Goal: Navigation & Orientation: Find specific page/section

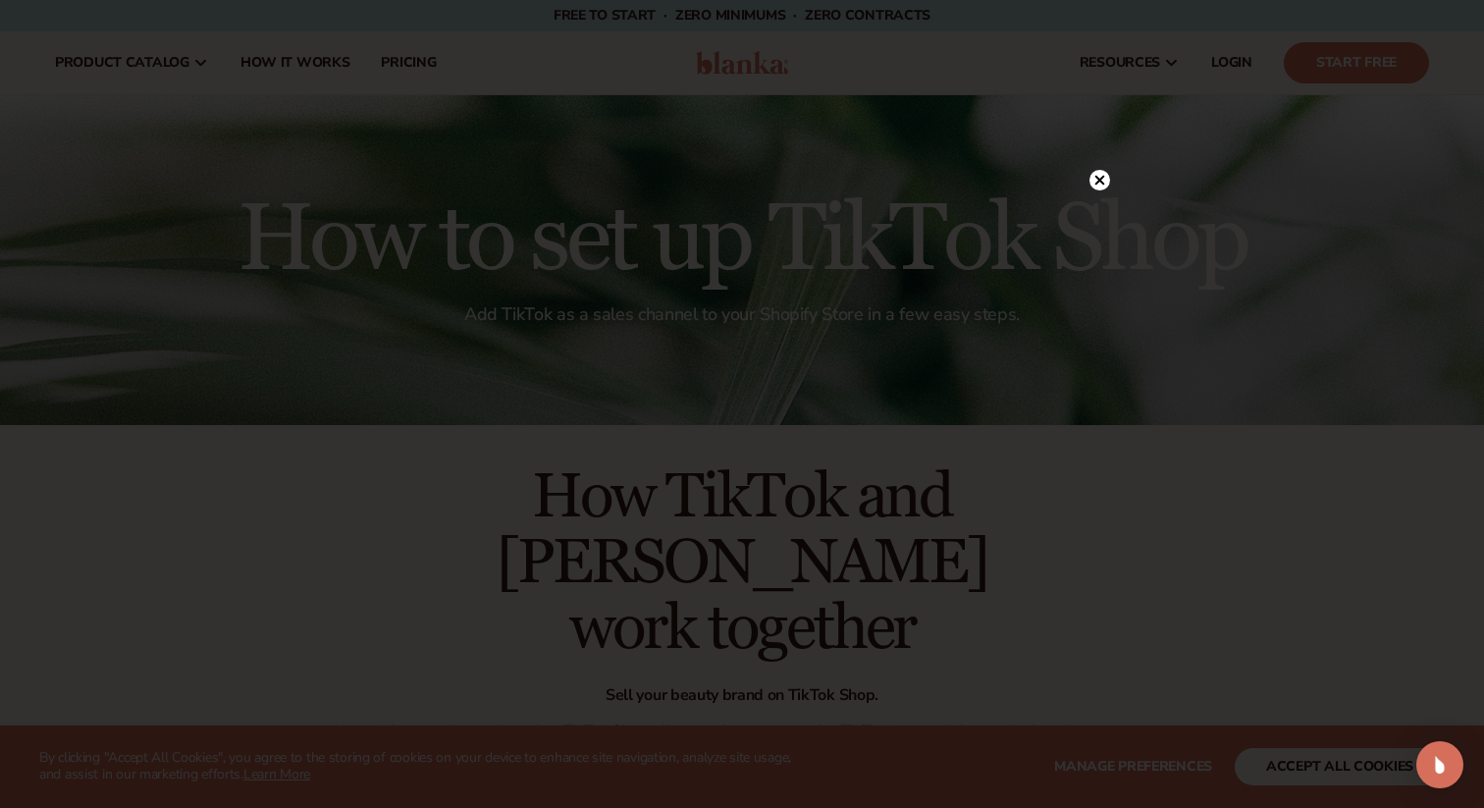
click at [1099, 175] on circle at bounding box center [1100, 180] width 21 height 21
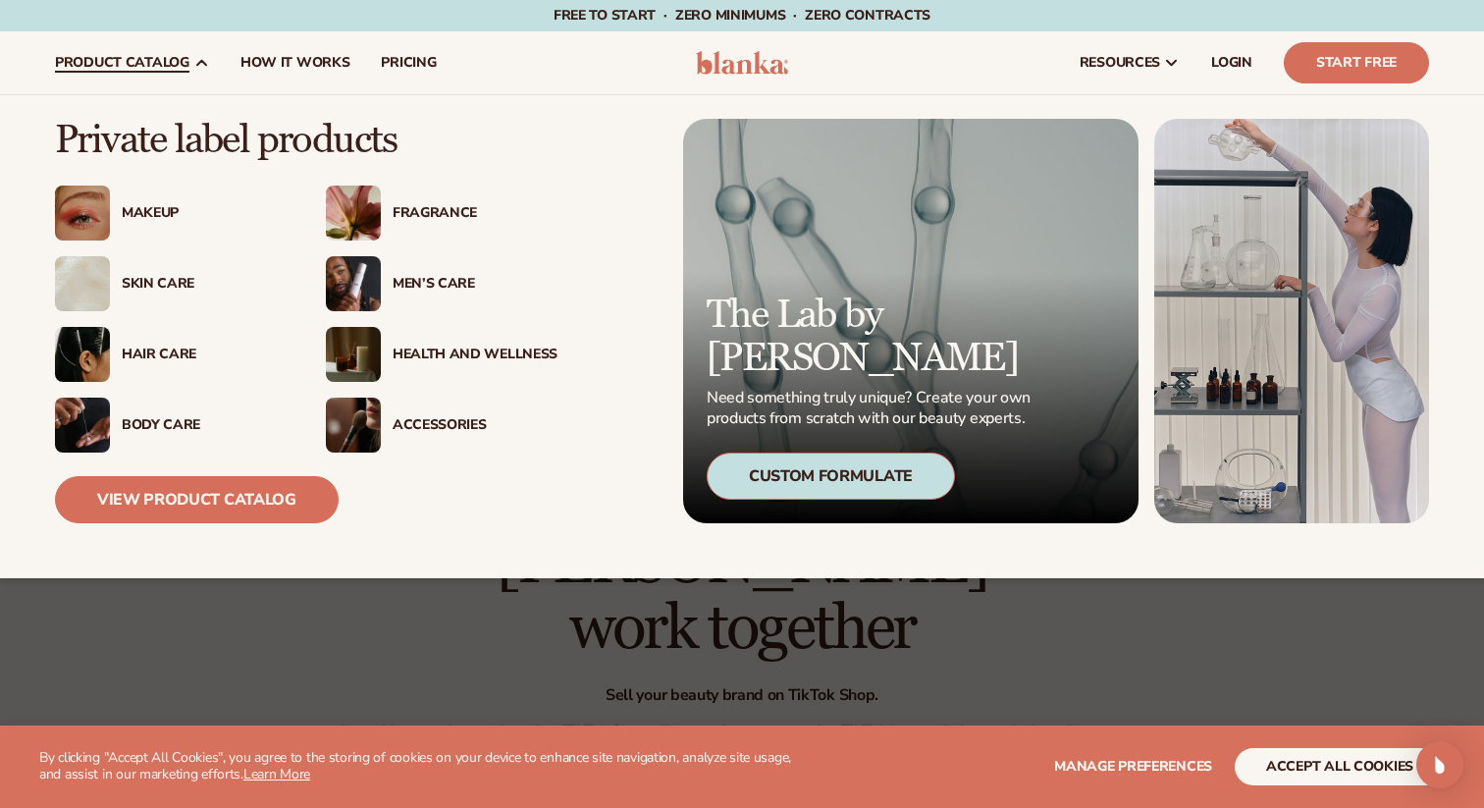
click at [414, 283] on div "Men’s Care" at bounding box center [475, 284] width 165 height 17
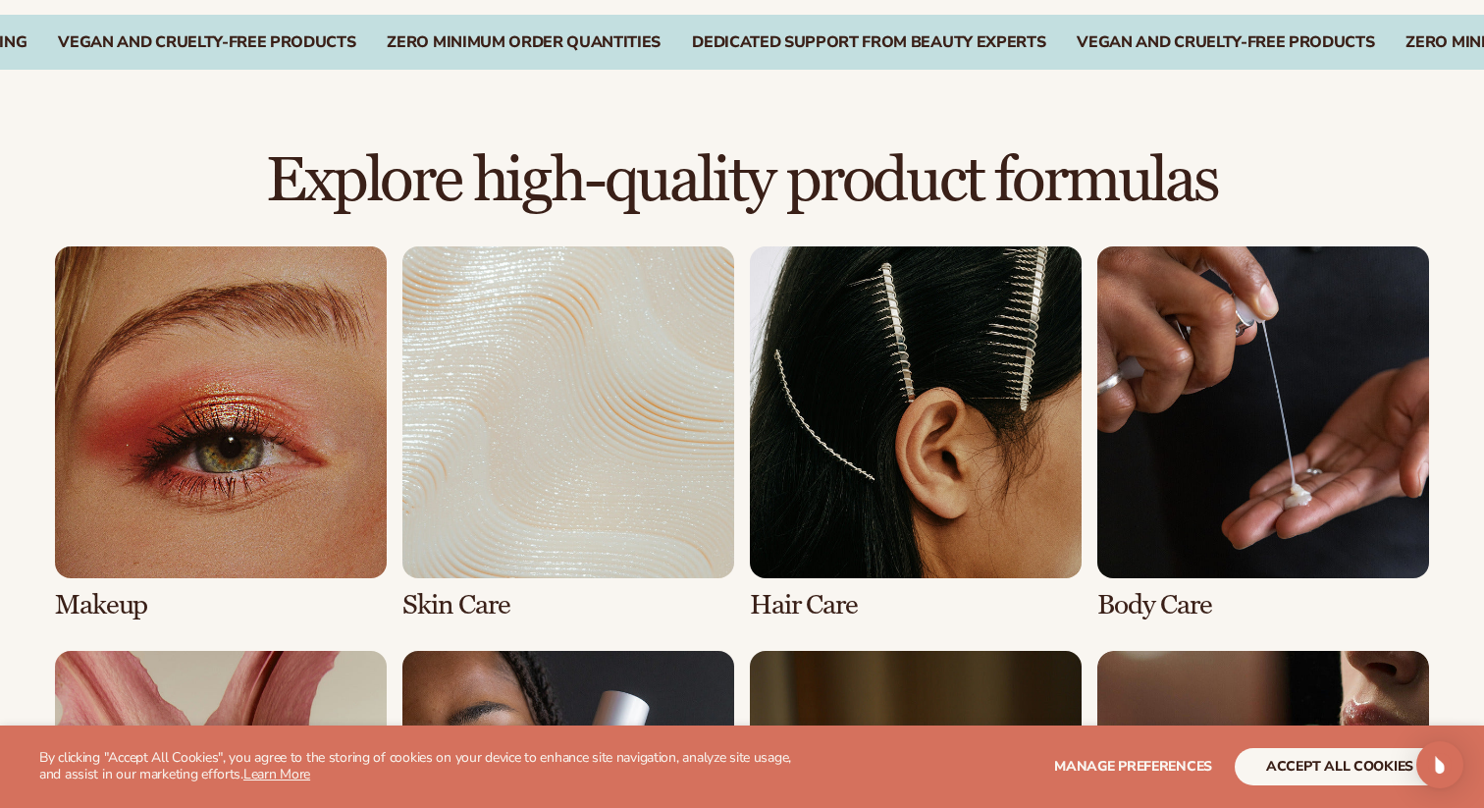
scroll to position [1394, 0]
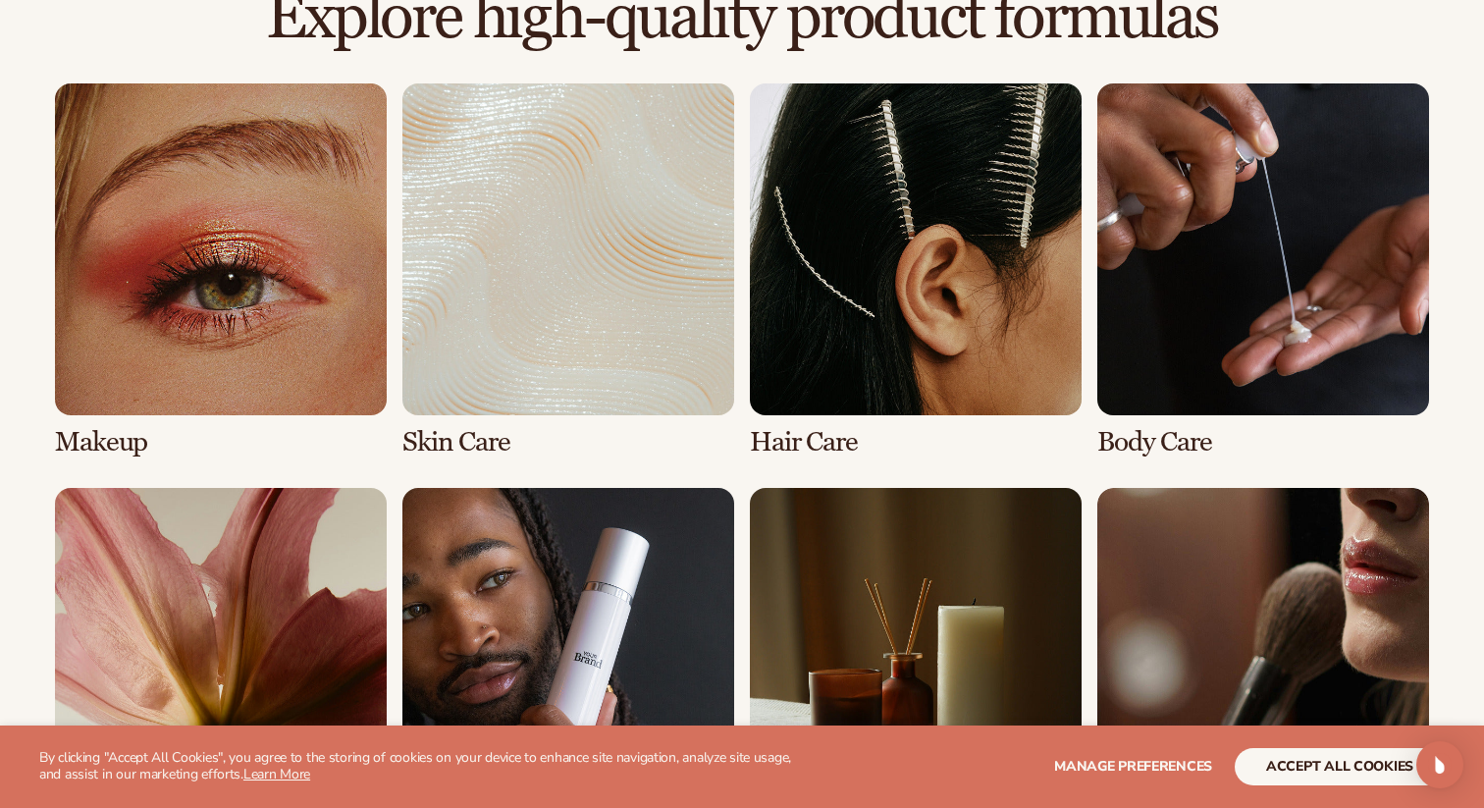
click at [880, 410] on link "3 / 8" at bounding box center [916, 270] width 332 height 374
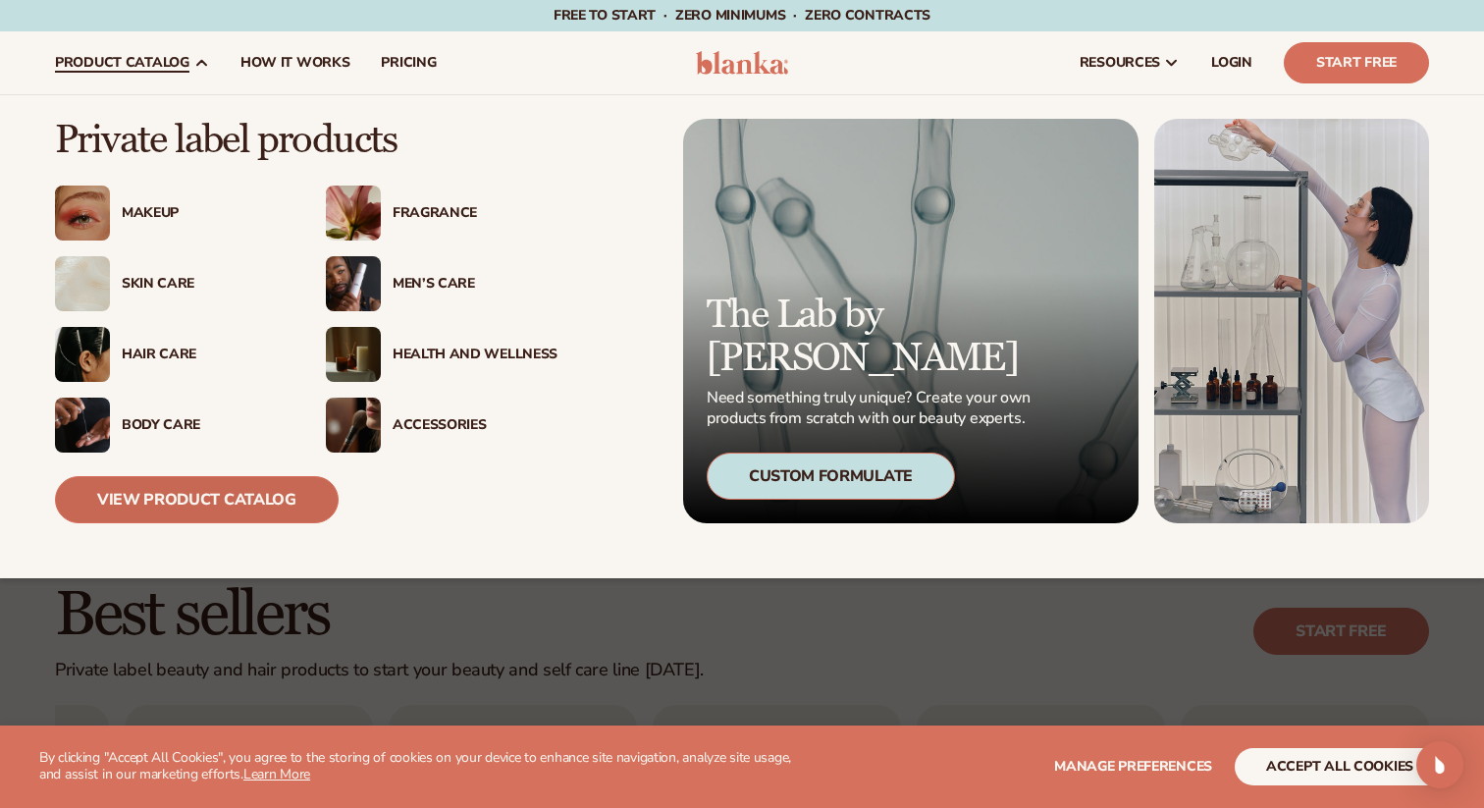
click at [192, 494] on link "View Product Catalog" at bounding box center [197, 499] width 284 height 47
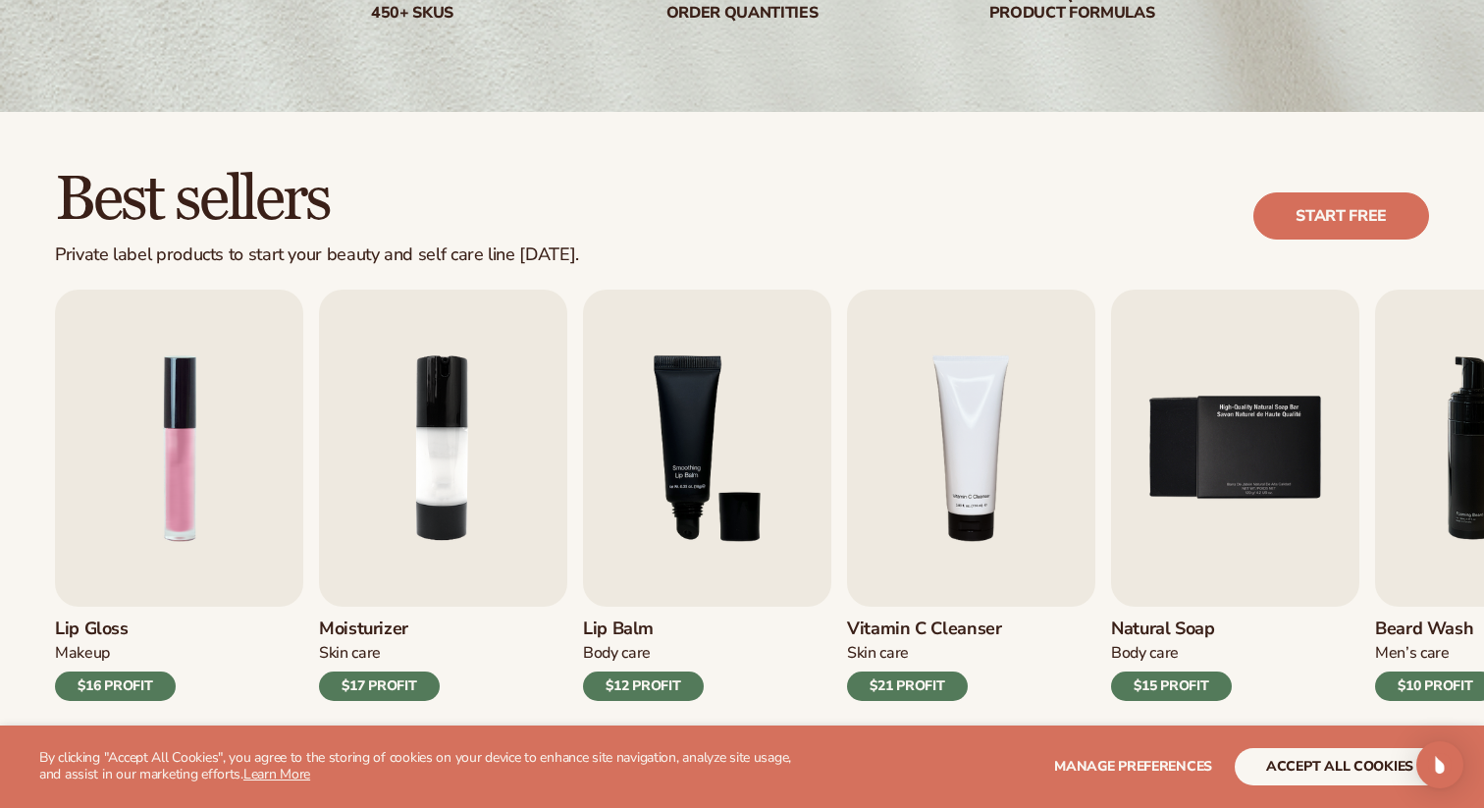
scroll to position [546, 0]
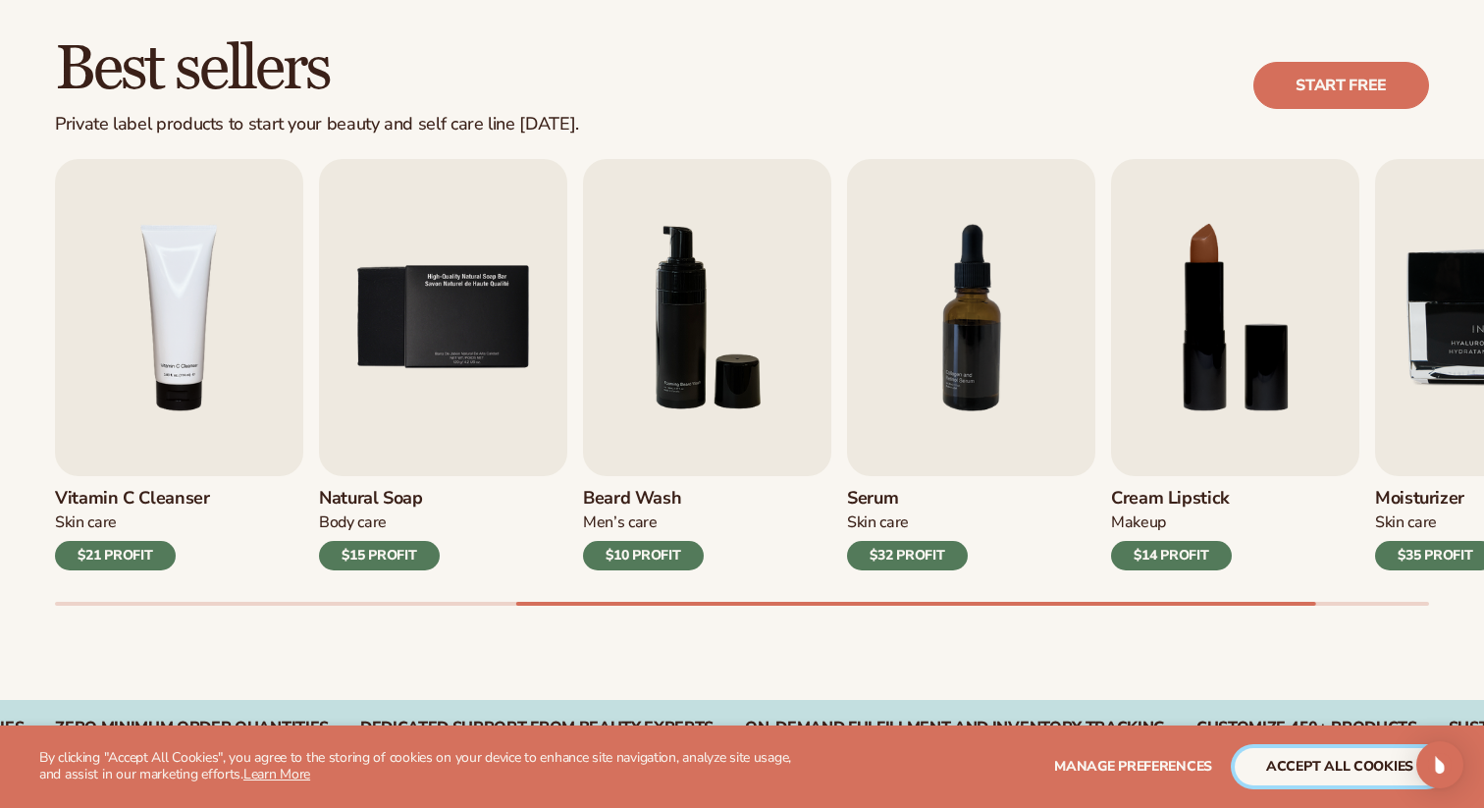
click at [1309, 772] on button "accept all cookies" at bounding box center [1340, 766] width 210 height 37
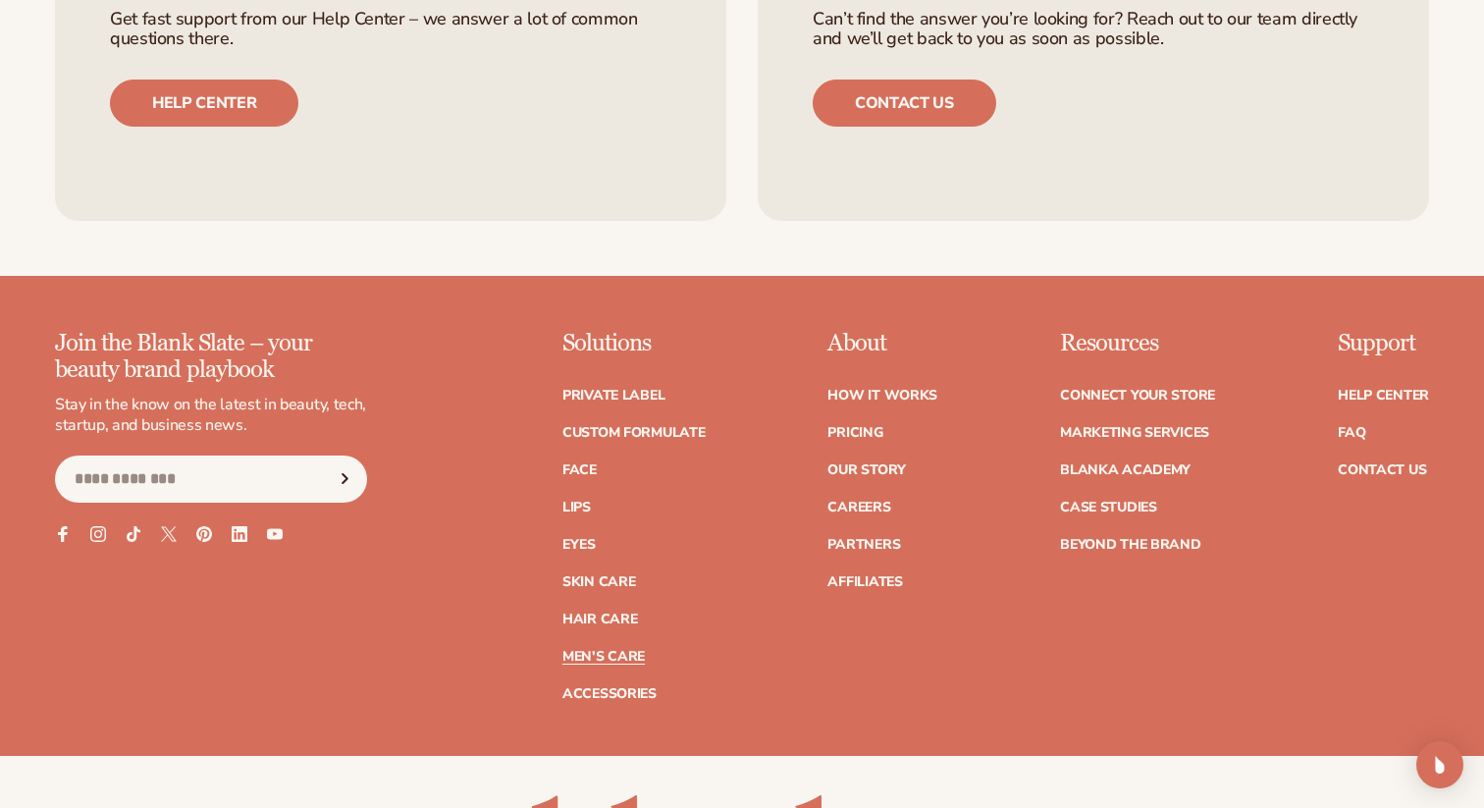
scroll to position [3599, 0]
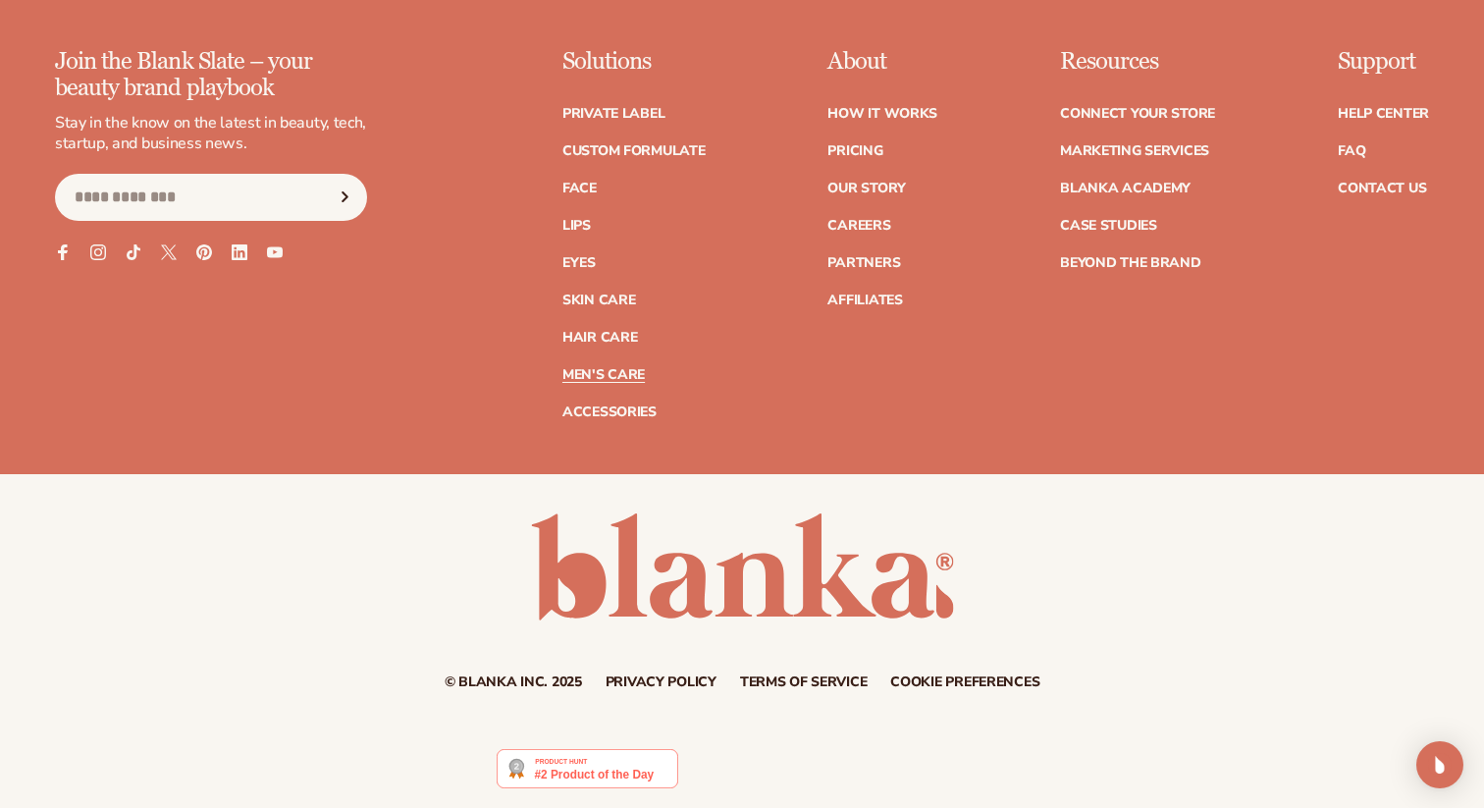
click at [592, 373] on link "Men's Care" at bounding box center [603, 375] width 82 height 14
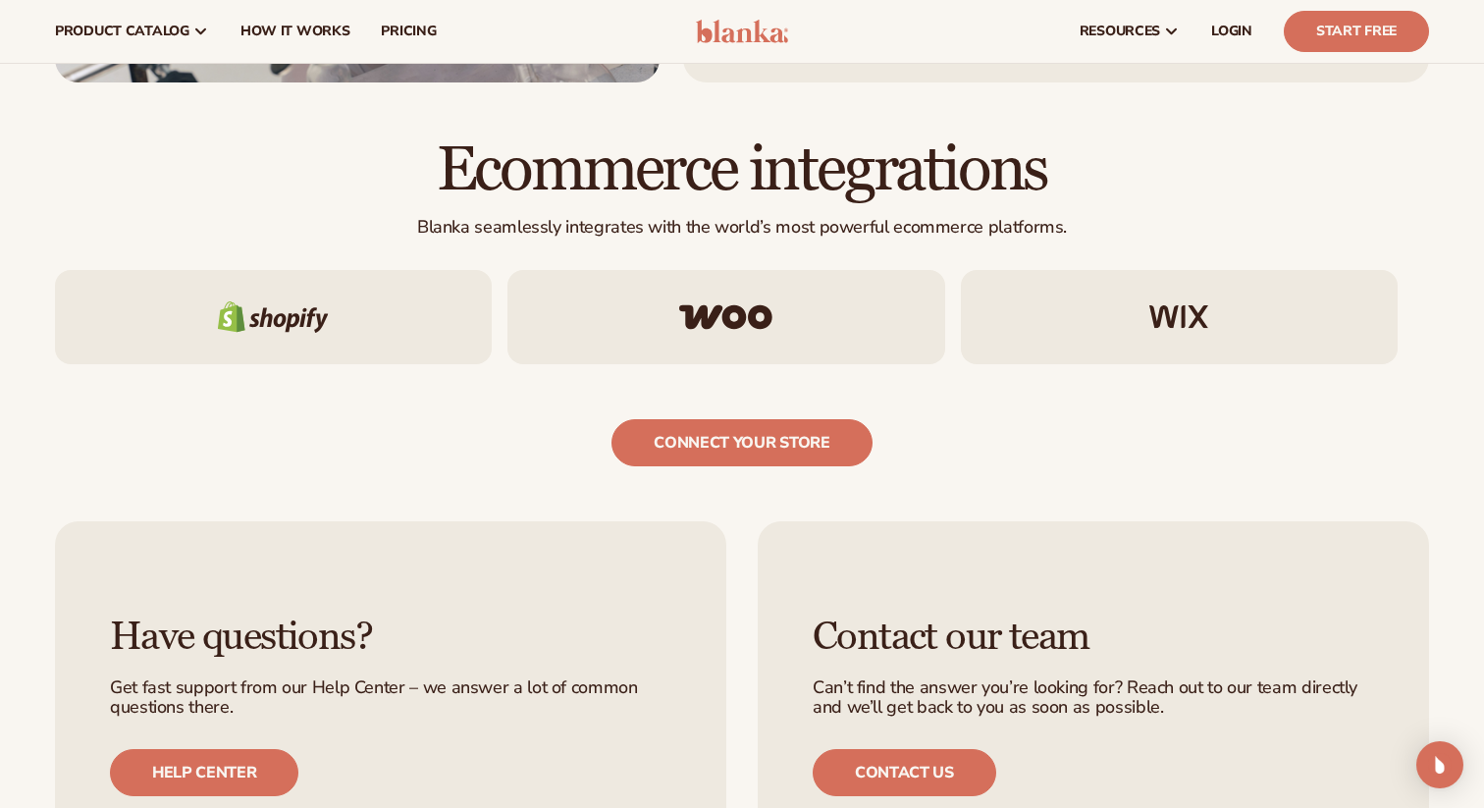
scroll to position [2983, 0]
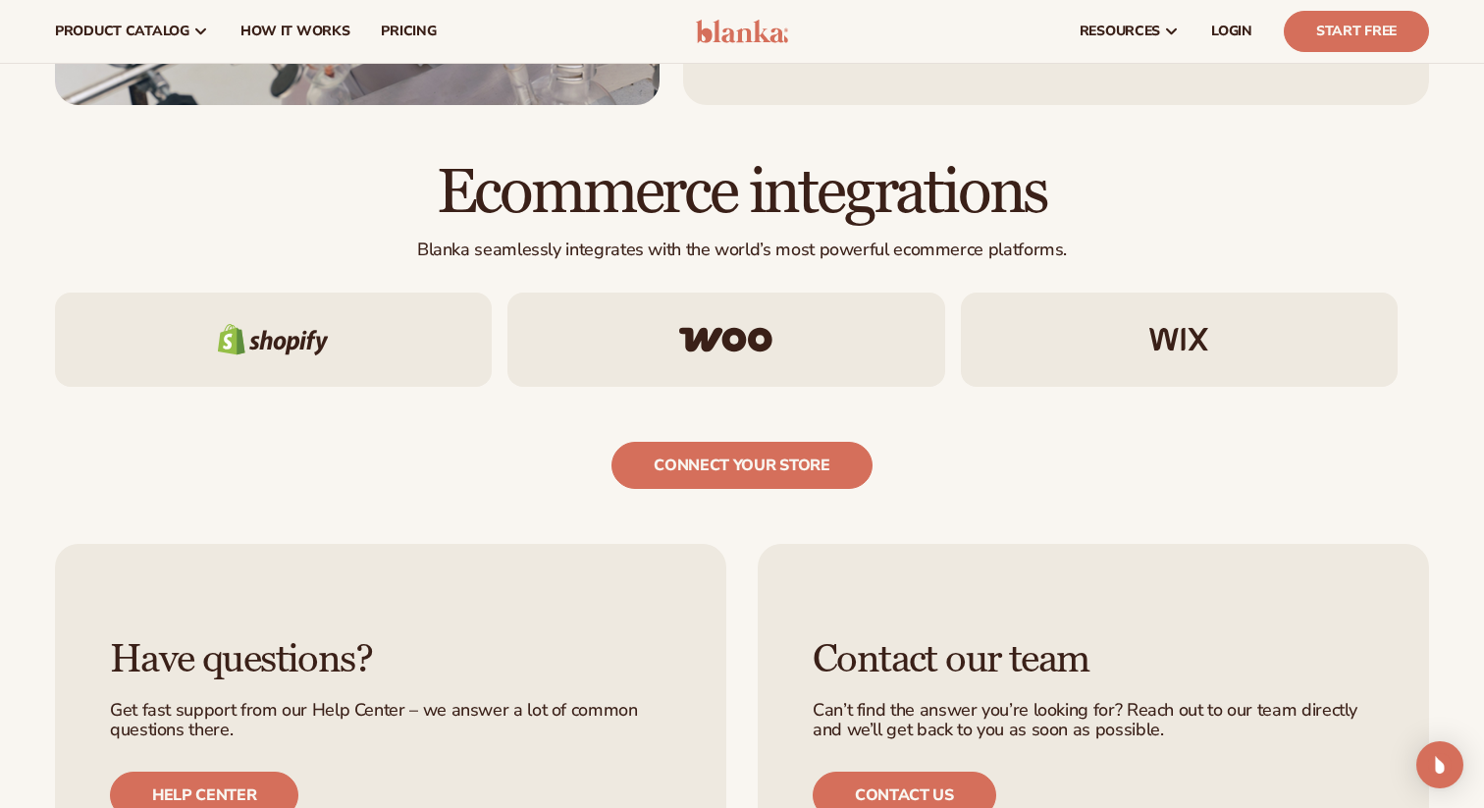
click at [295, 357] on div at bounding box center [273, 340] width 437 height 94
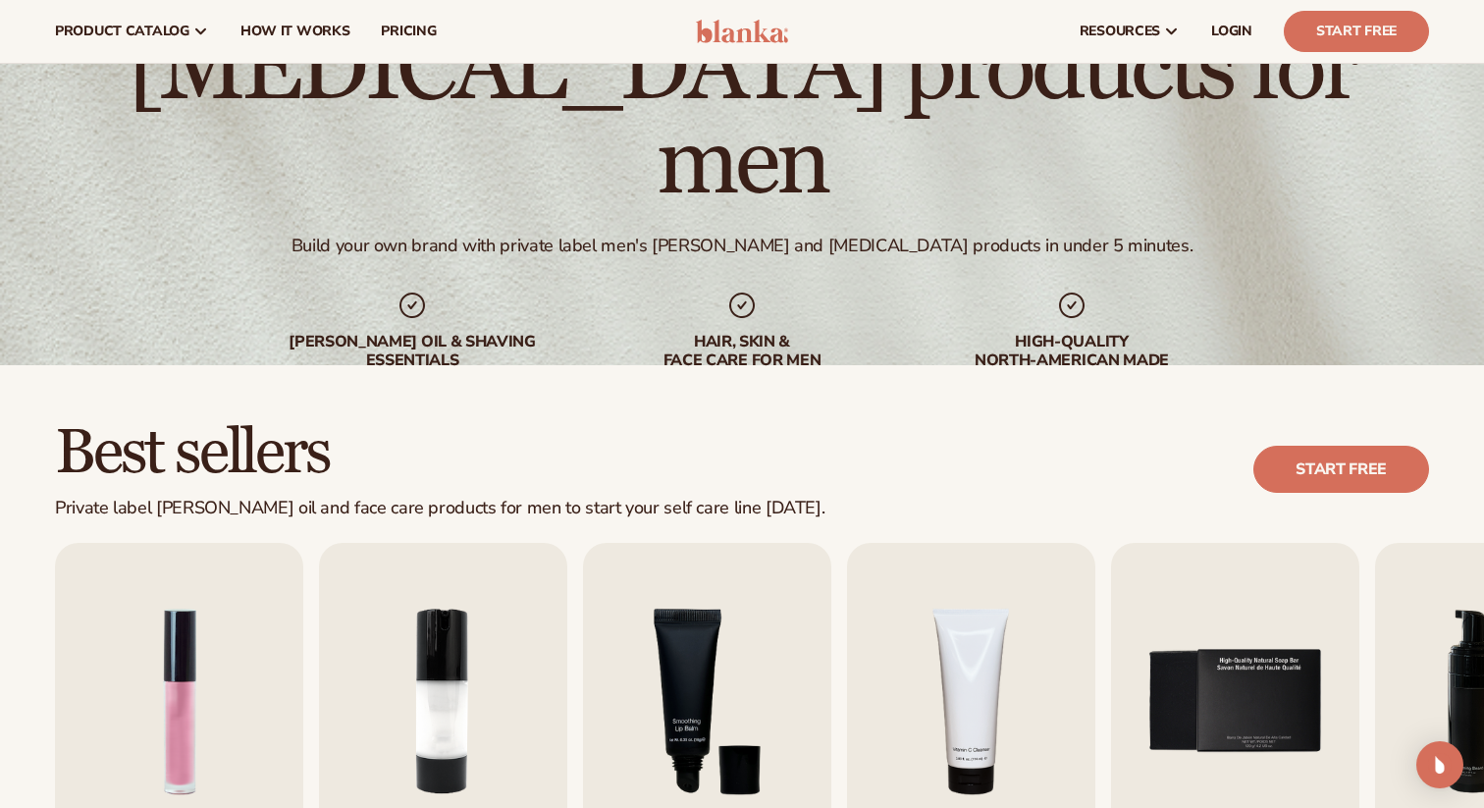
scroll to position [0, 0]
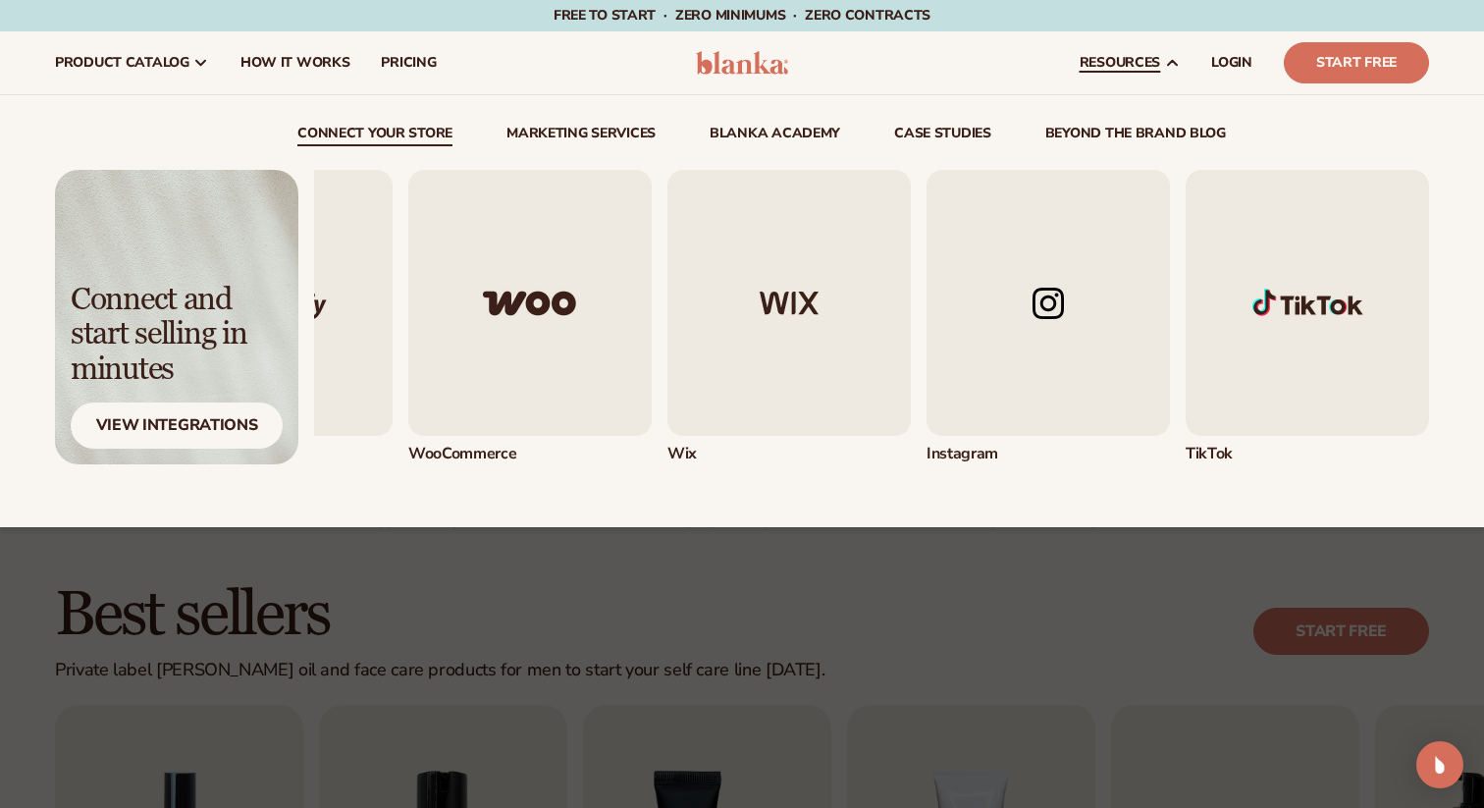
click at [1243, 307] on img "5 / 5" at bounding box center [1307, 303] width 243 height 266
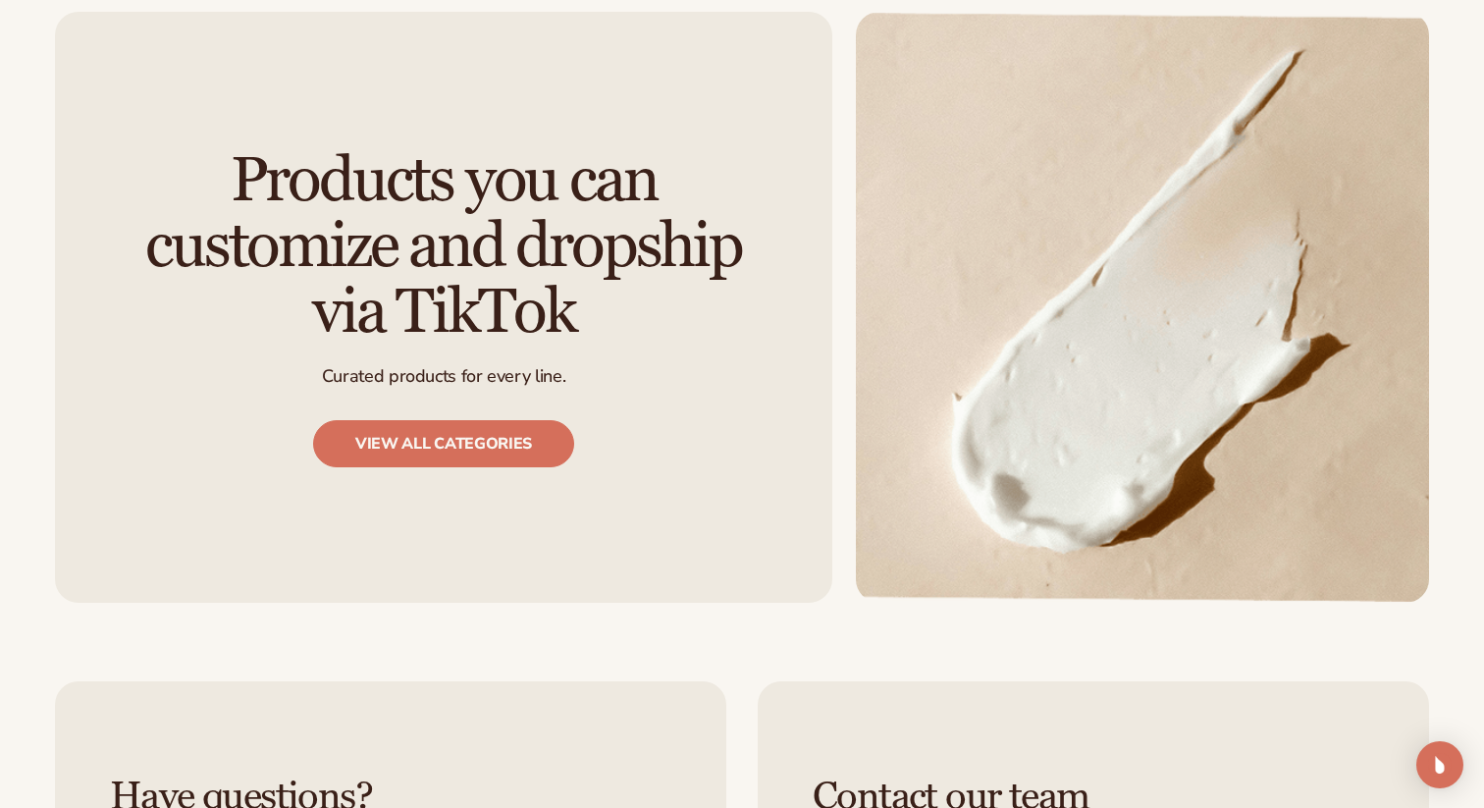
scroll to position [2383, 0]
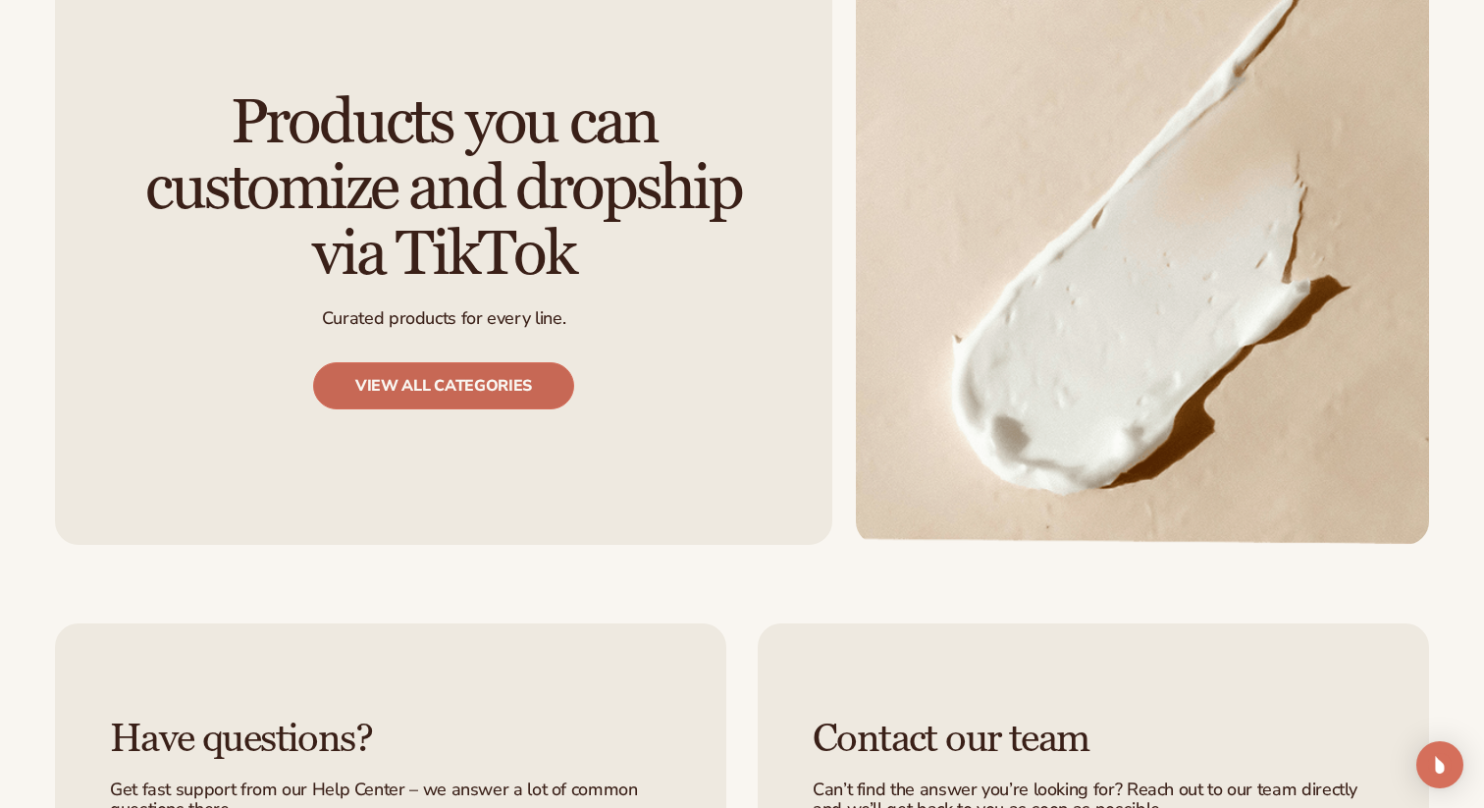
click at [429, 362] on link "View all categories" at bounding box center [443, 385] width 261 height 47
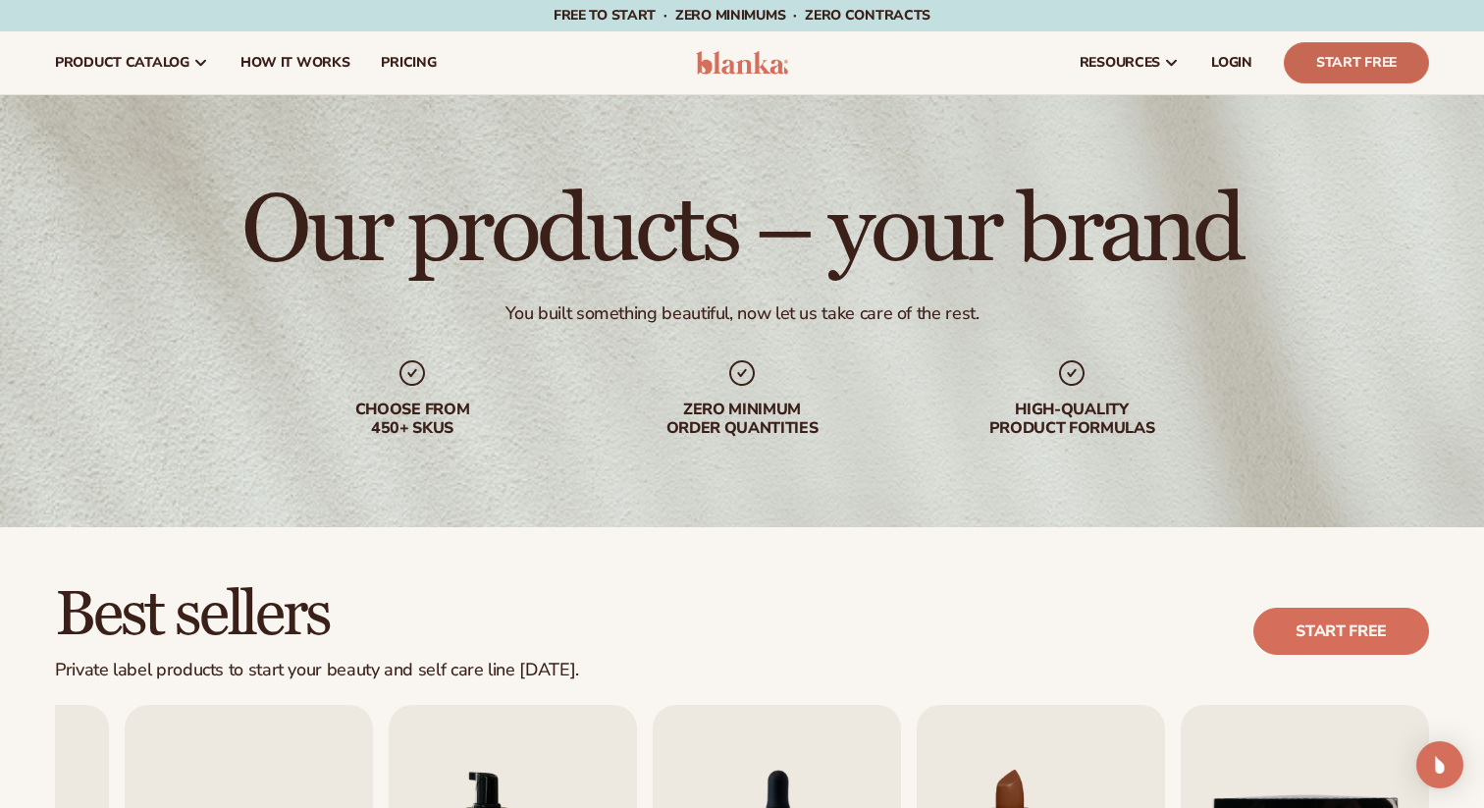
click at [1355, 67] on link "Start Free" at bounding box center [1356, 62] width 145 height 41
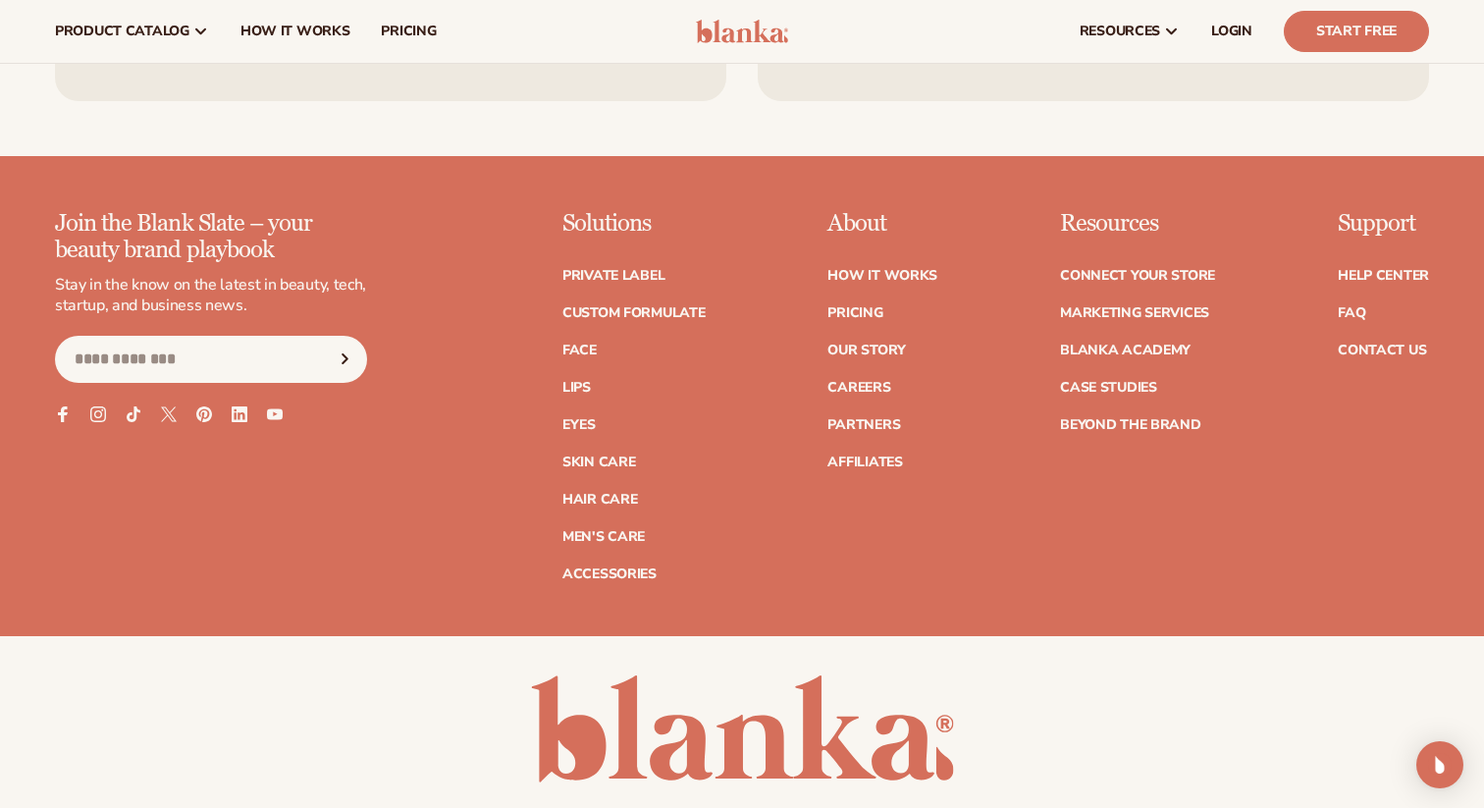
scroll to position [3394, 0]
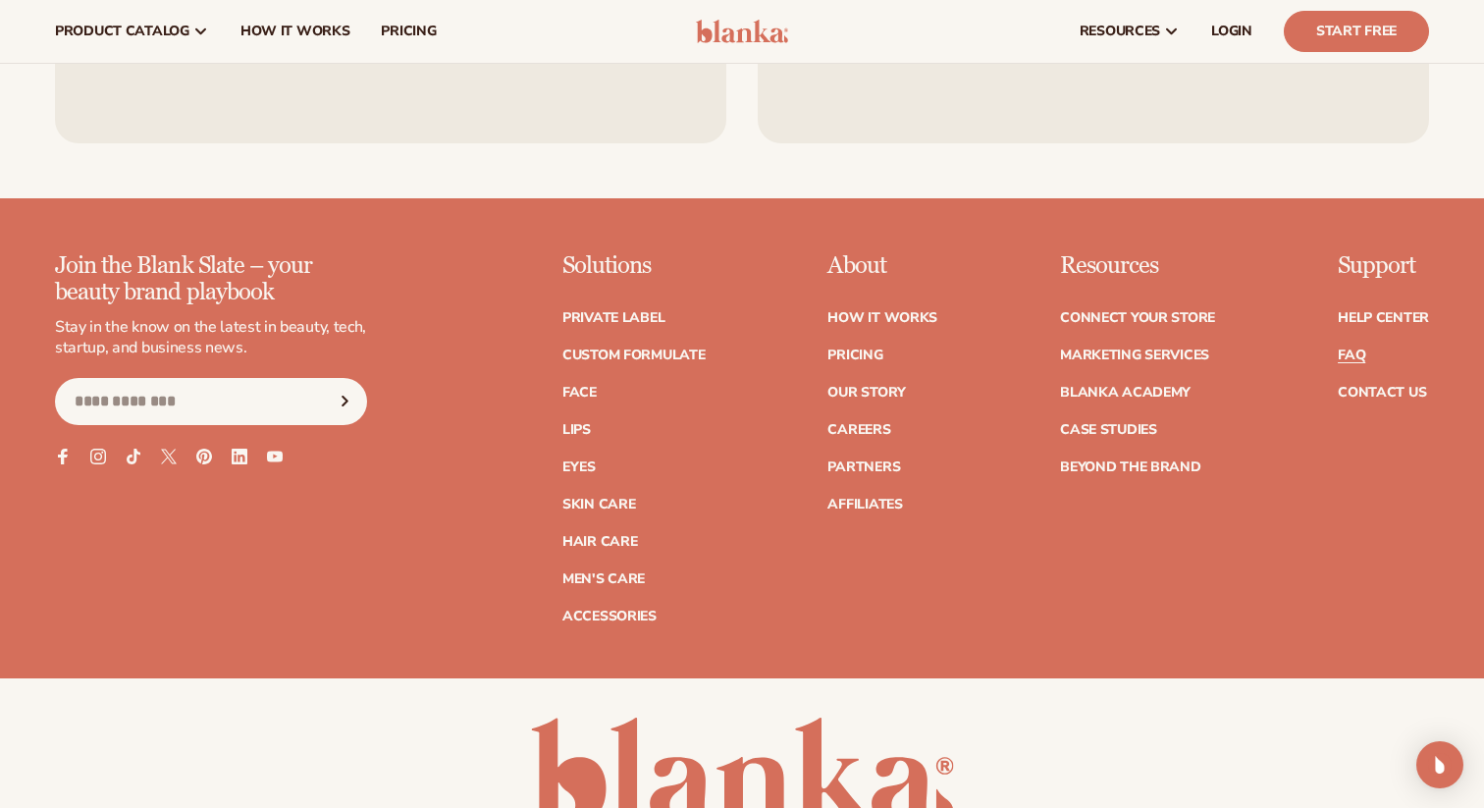
click at [1352, 352] on link "FAQ" at bounding box center [1351, 355] width 27 height 14
